Goal: Transaction & Acquisition: Download file/media

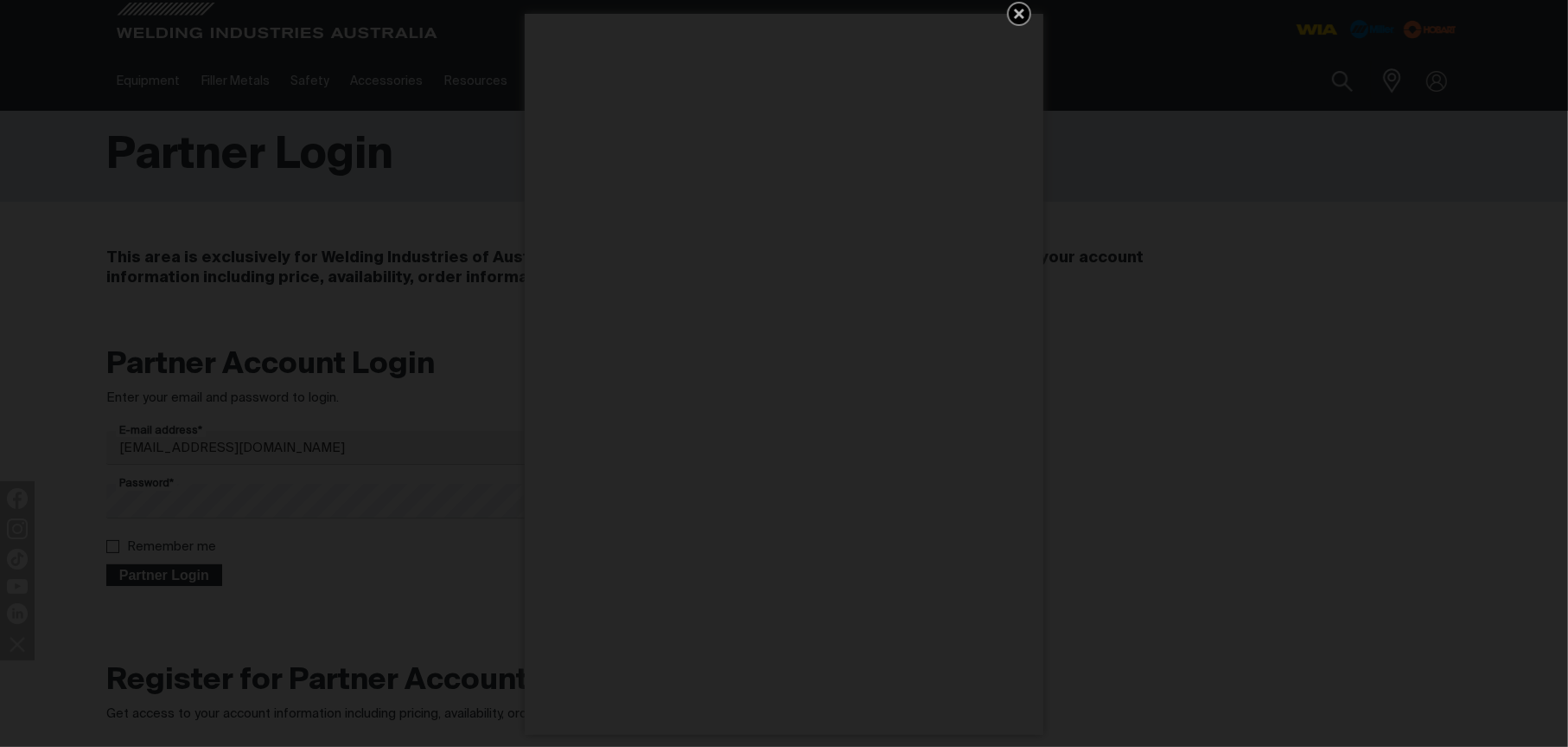
click at [157, 575] on div "Get 5 WIA Welding Guides Free!" at bounding box center [784, 373] width 1568 height 747
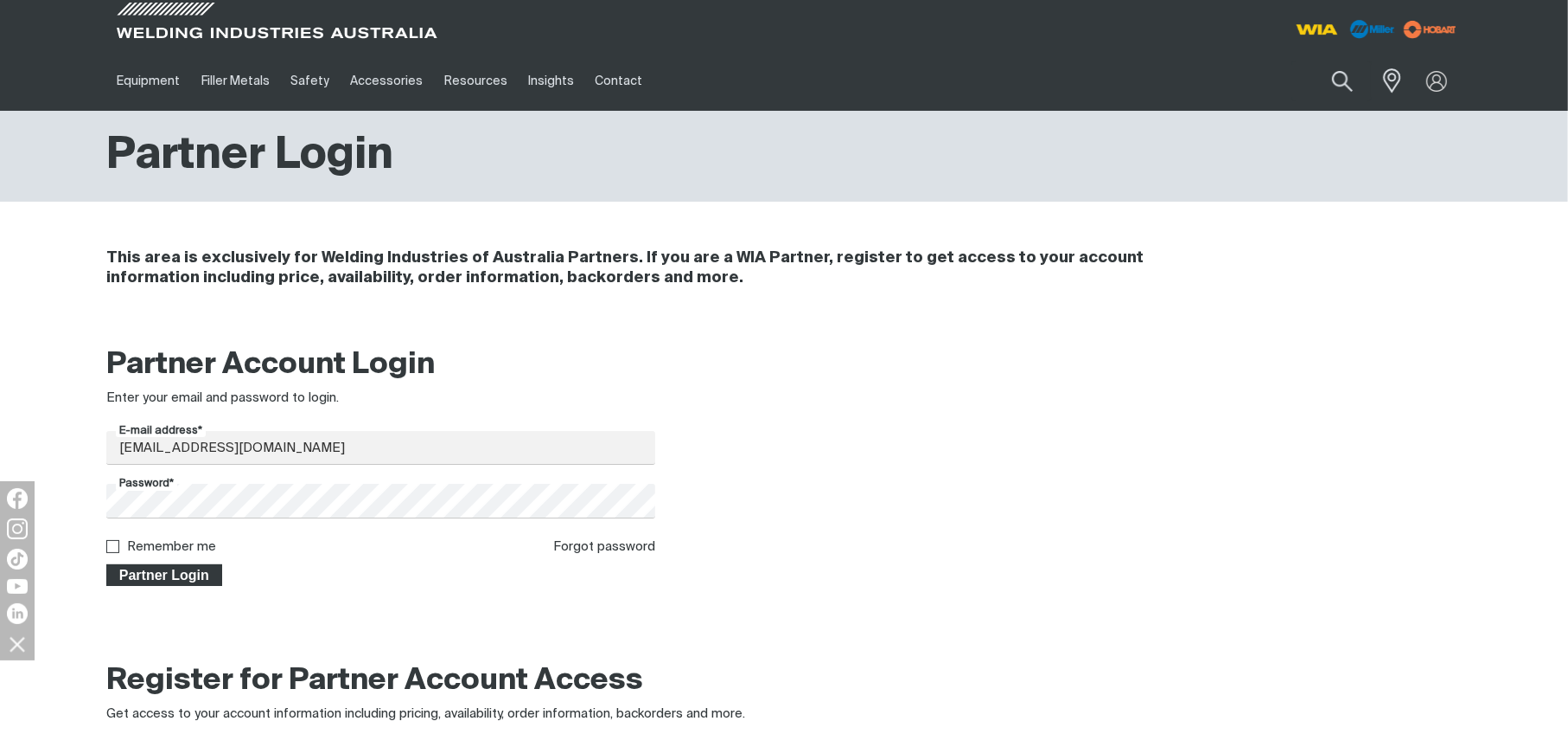
click at [169, 569] on span "Partner Login" at bounding box center [164, 575] width 112 height 23
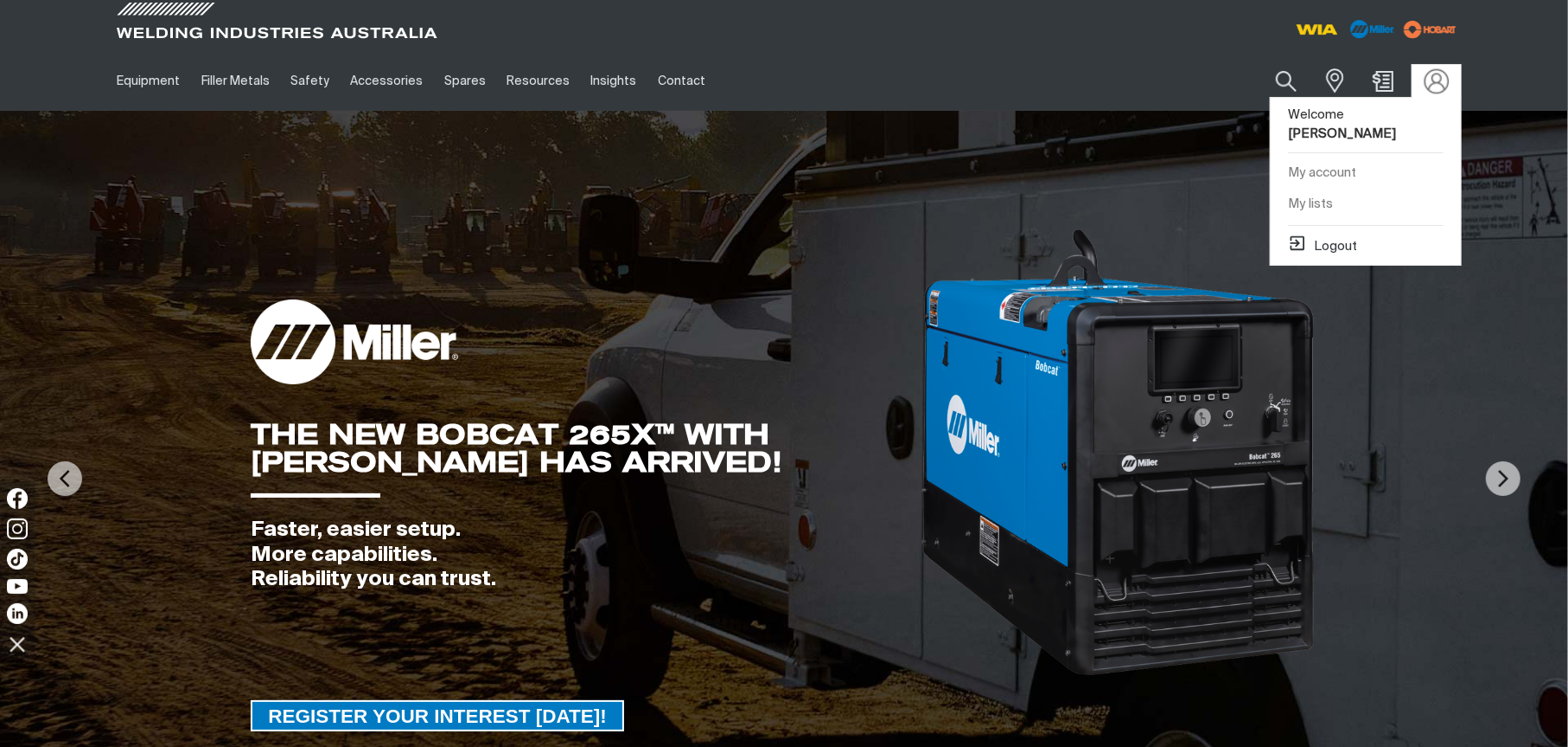
click at [1428, 84] on img at bounding box center [1437, 81] width 25 height 25
click at [1339, 158] on link "My account" at bounding box center [1366, 174] width 191 height 32
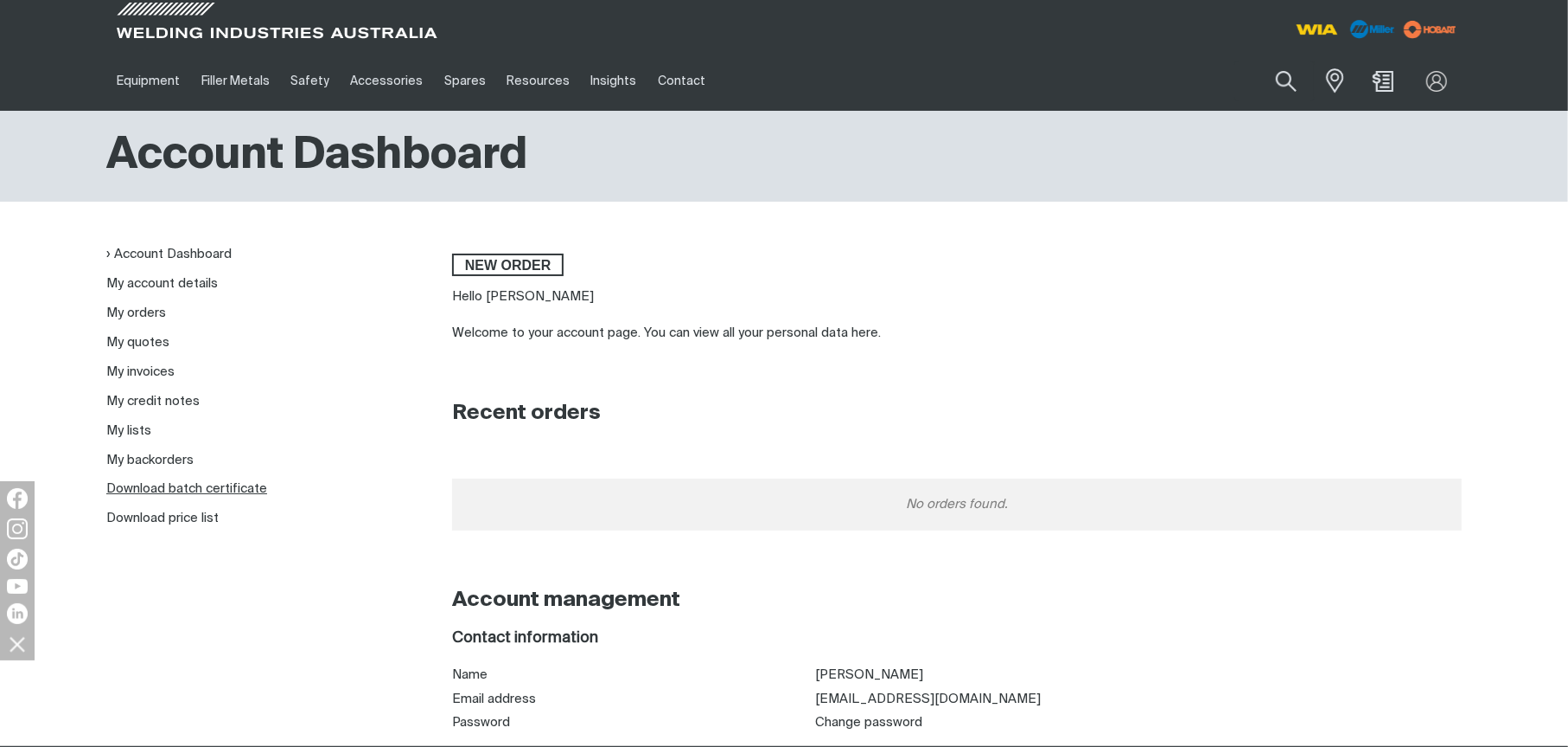
click at [198, 494] on link "Download batch certificate" at bounding box center [187, 489] width 161 height 13
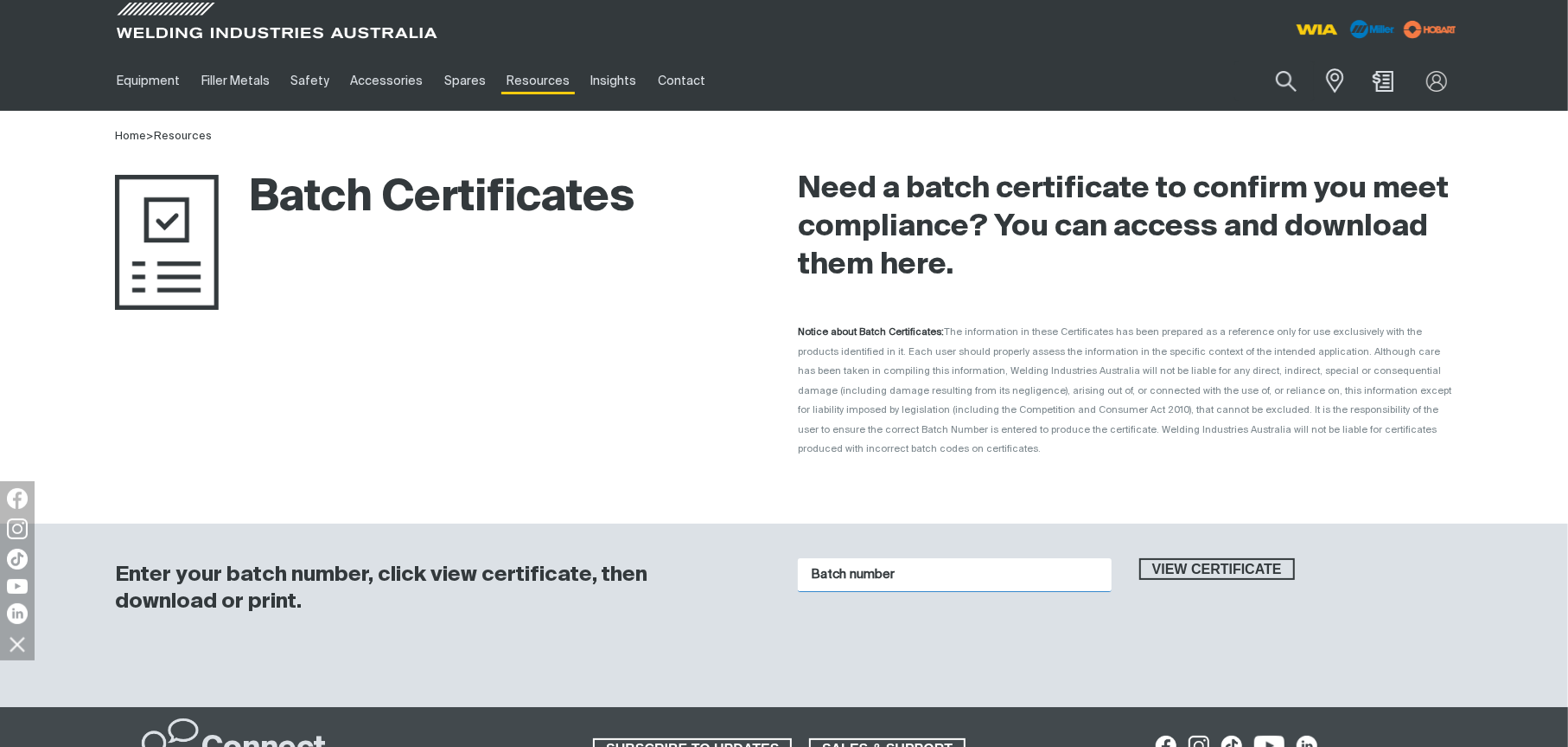
click at [891, 560] on input "Batch number" at bounding box center [954, 575] width 314 height 34
type input "4047963"
click at [1139, 558] on button "View certificate" at bounding box center [1217, 570] width 156 height 23
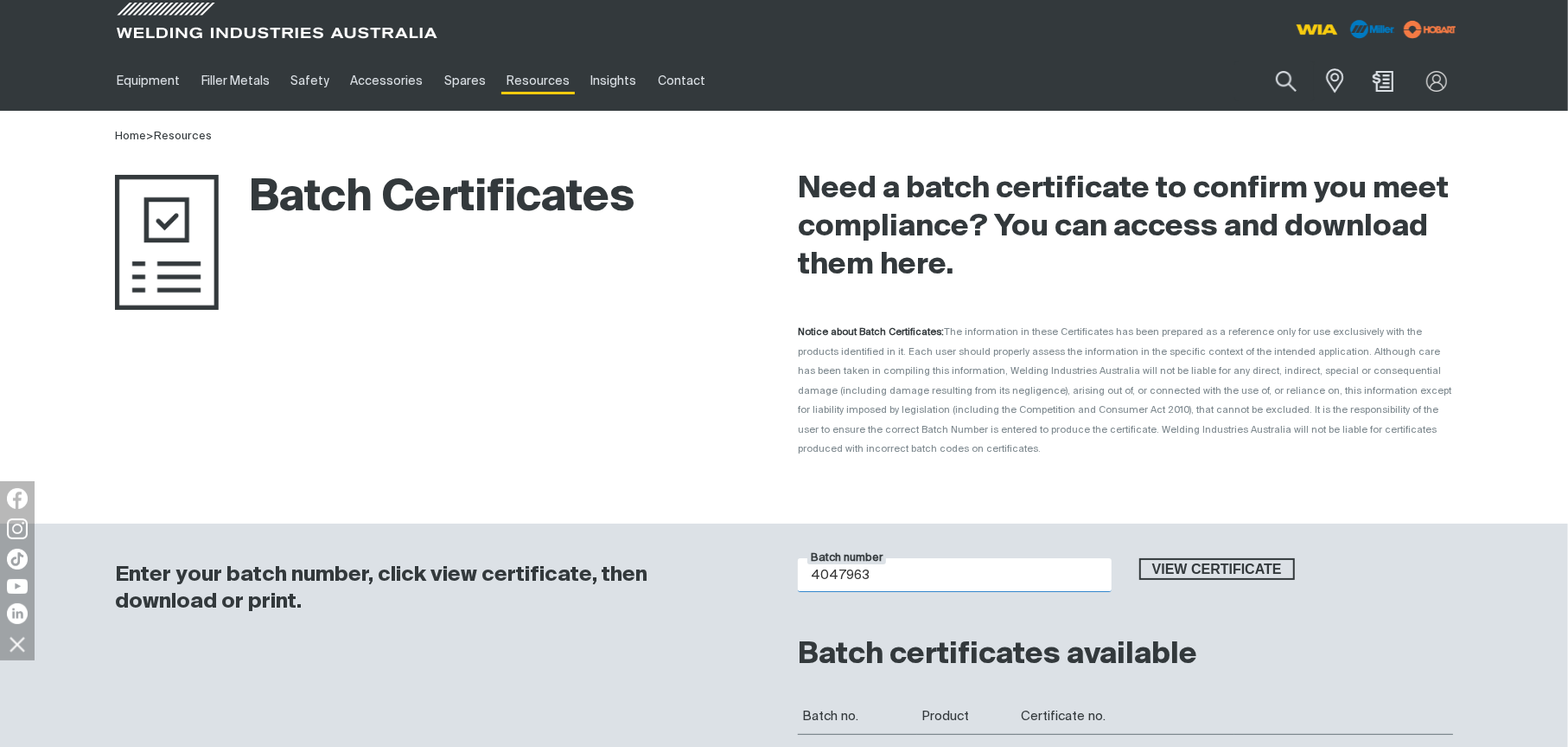
scroll to position [346, 0]
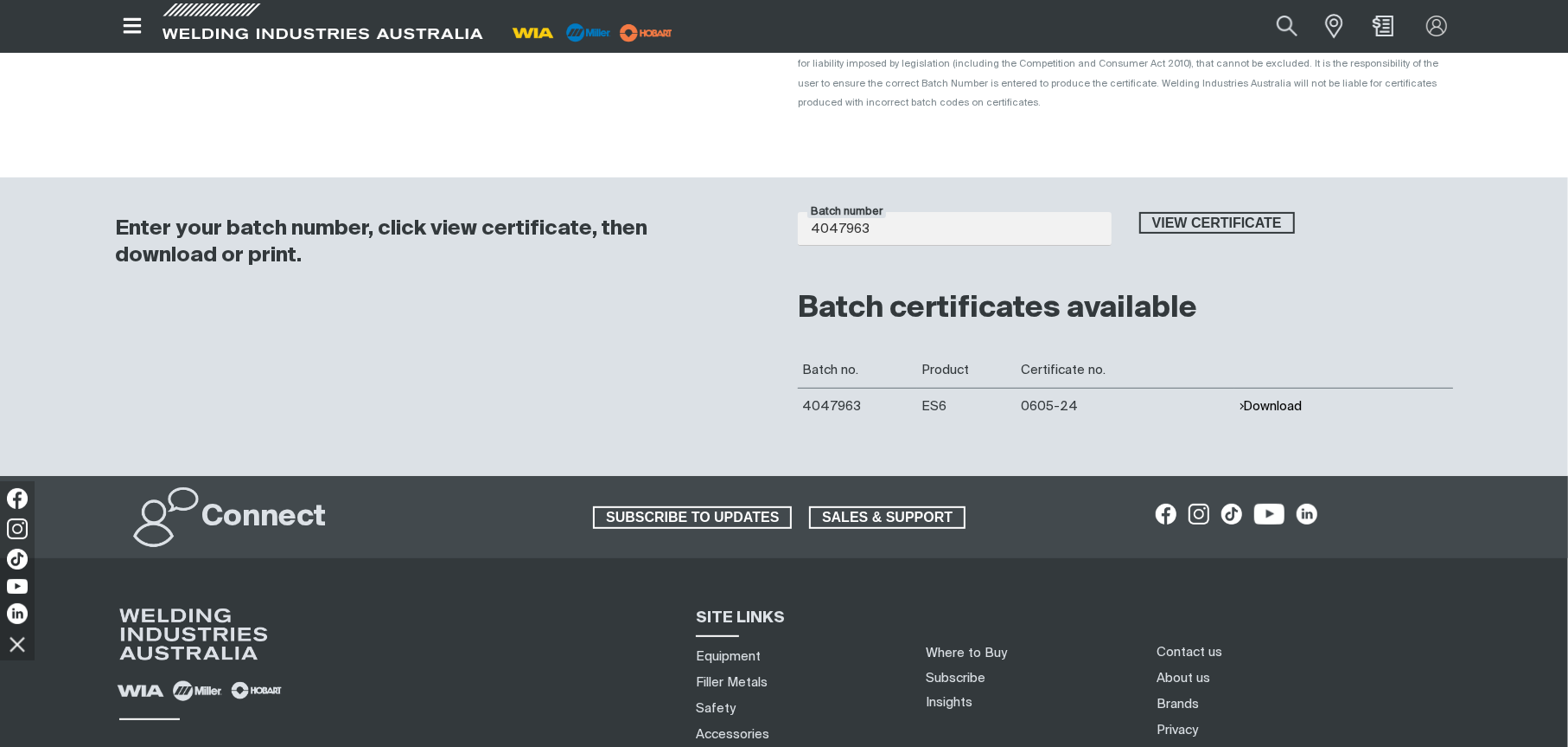
click at [1255, 387] on td "Download" at bounding box center [1344, 405] width 219 height 36
click at [1256, 399] on button "Download" at bounding box center [1270, 405] width 64 height 14
click at [1196, 212] on span "View certificate" at bounding box center [1217, 223] width 152 height 23
click at [1255, 399] on button "Download" at bounding box center [1270, 405] width 64 height 14
